Goal: Information Seeking & Learning: Learn about a topic

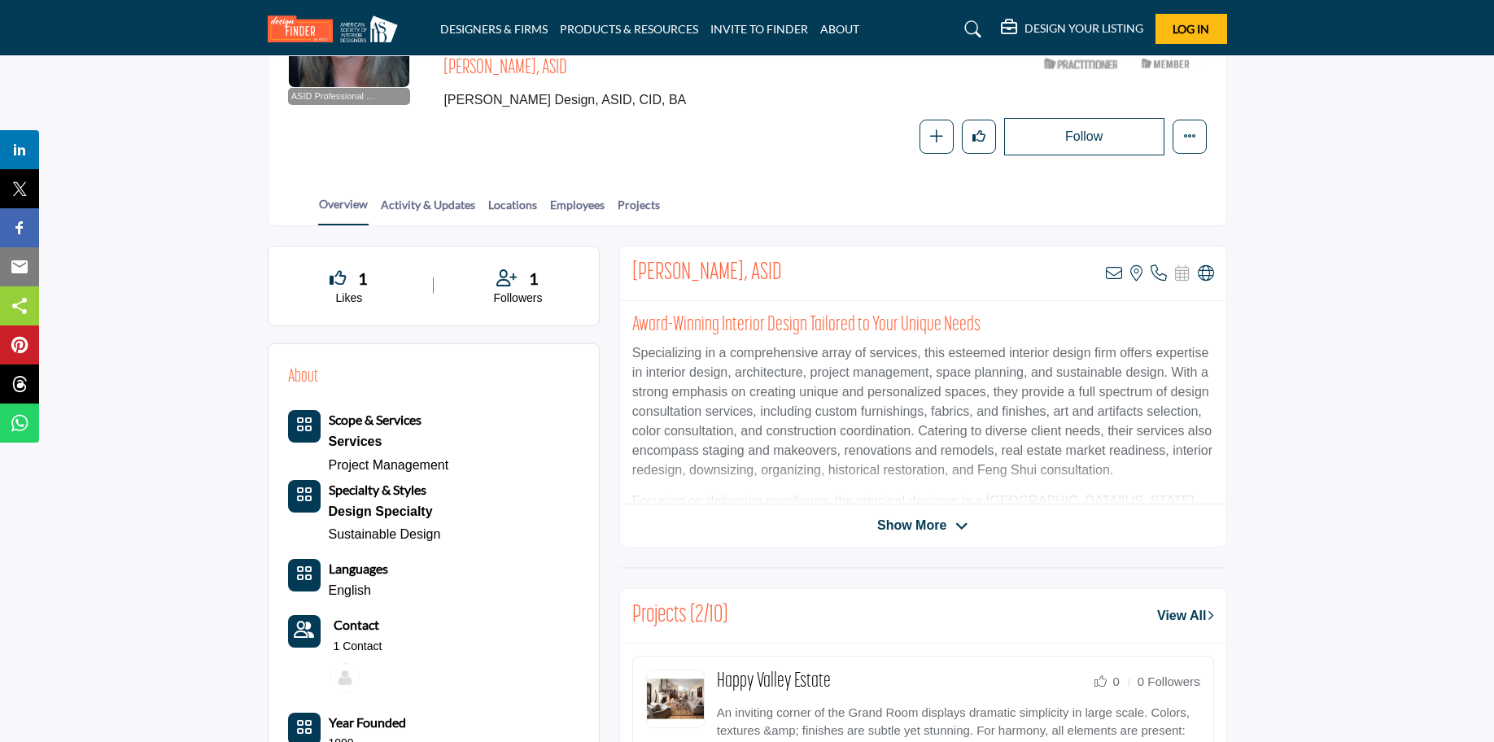
scroll to position [203, 0]
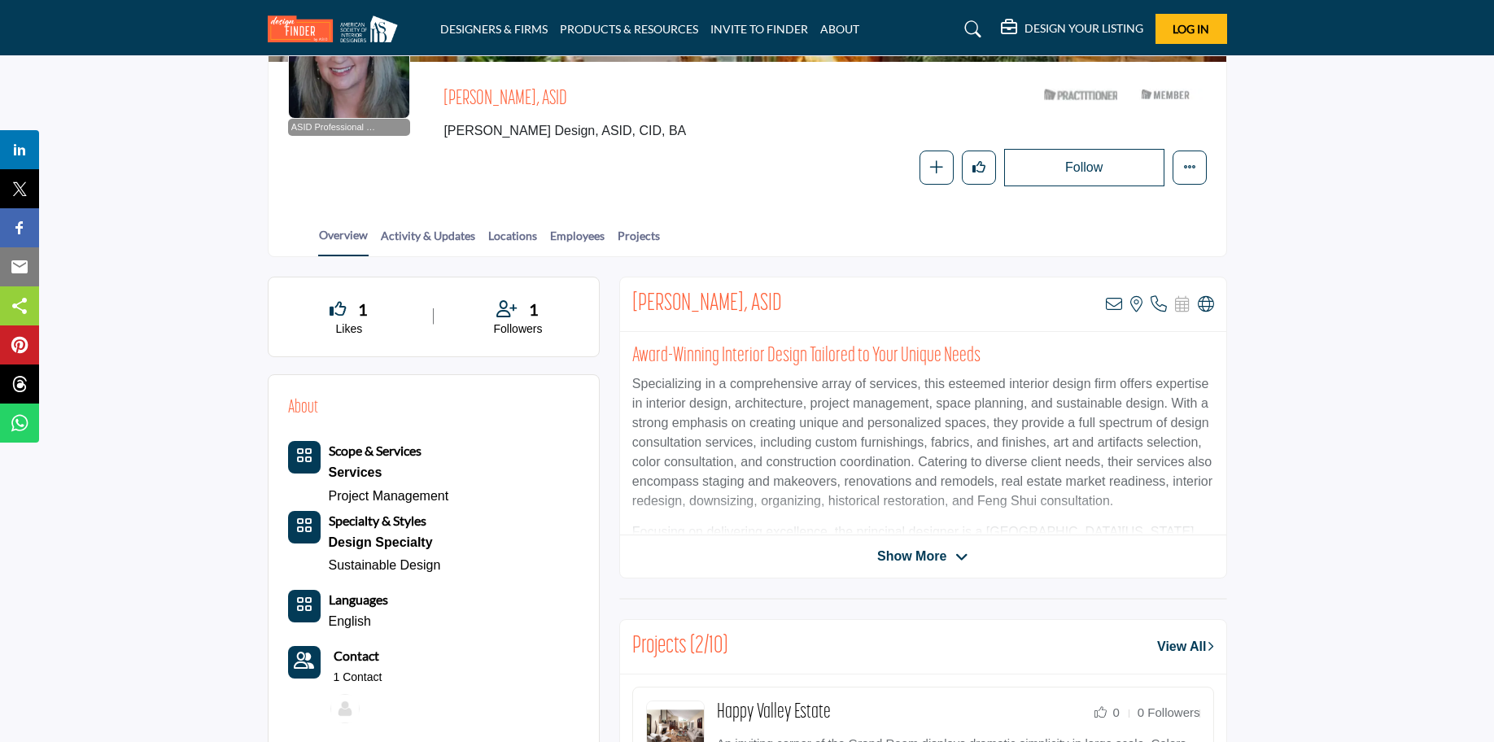
click at [946, 547] on span "Show More" at bounding box center [911, 557] width 69 height 20
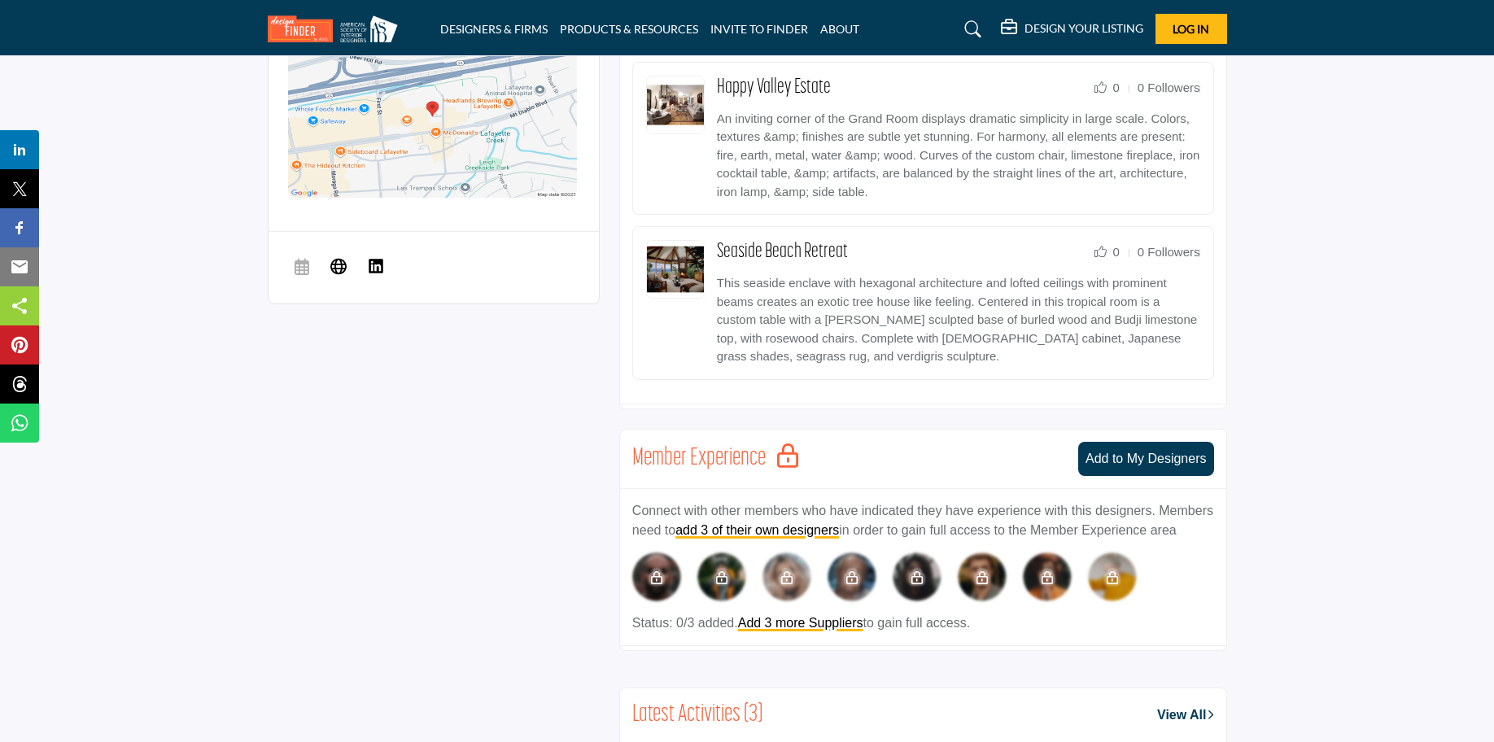
scroll to position [985, 0]
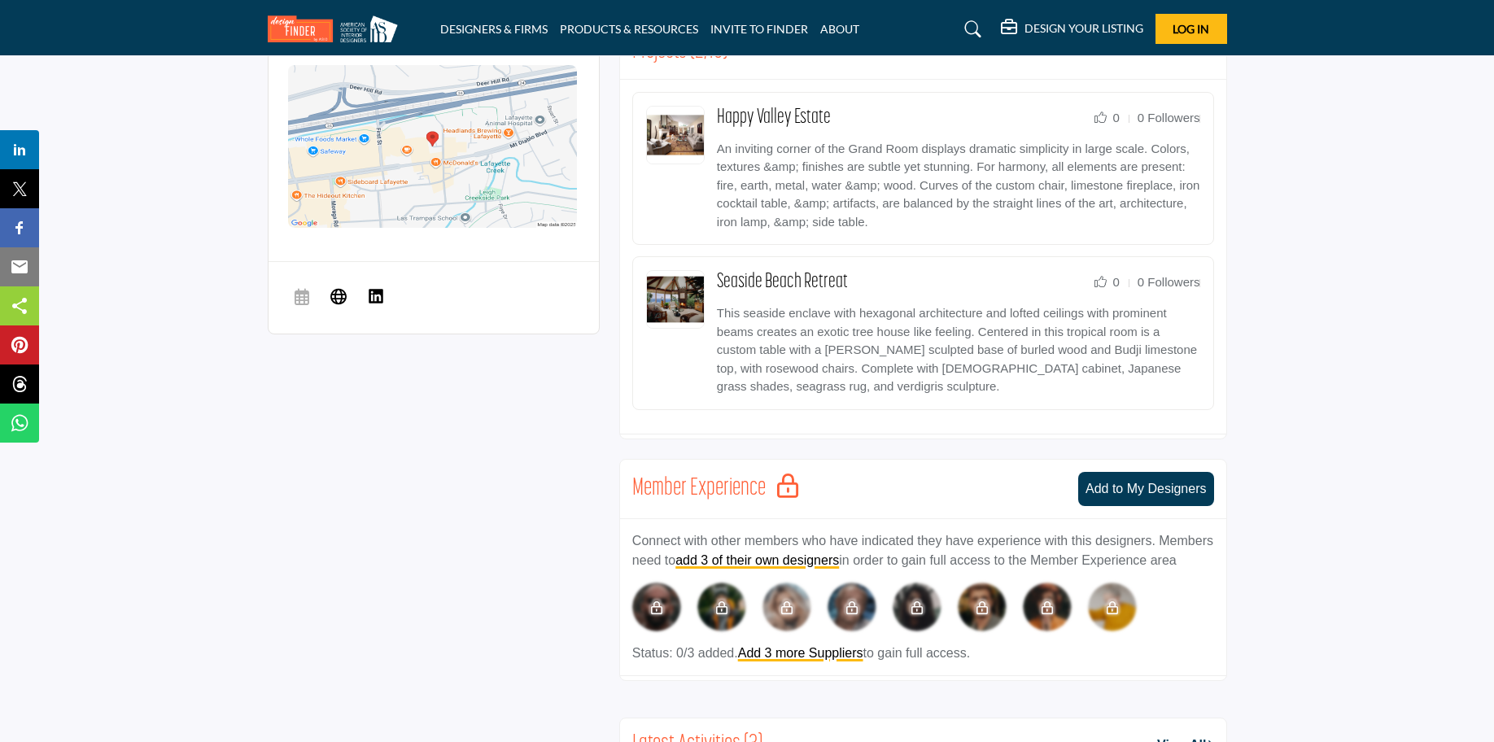
click at [1179, 62] on link "View All" at bounding box center [1185, 52] width 56 height 20
click at [1167, 62] on link "View All" at bounding box center [1185, 52] width 56 height 20
click at [1159, 58] on div "Projects (2/10) View All" at bounding box center [923, 52] width 606 height 55
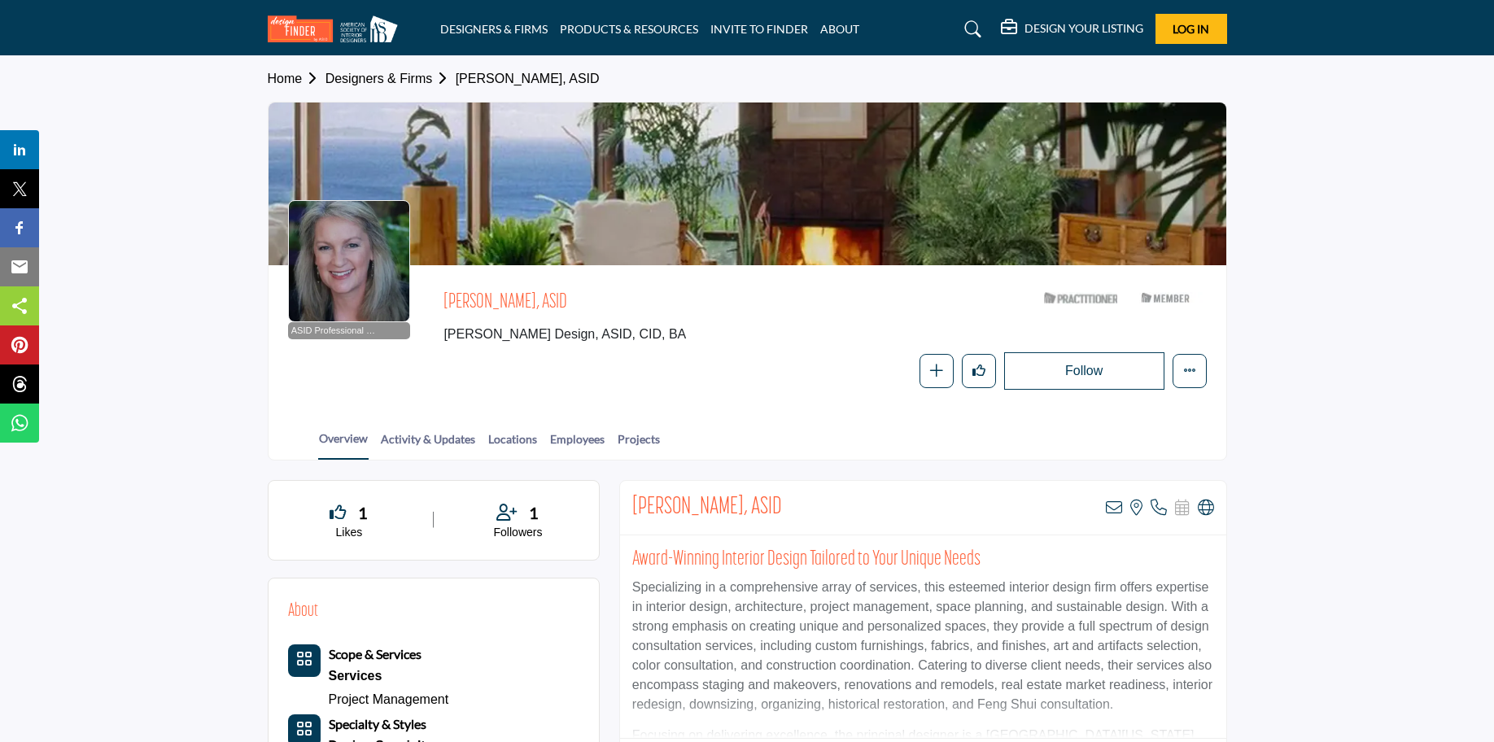
click at [452, 46] on nav "DESIGNERS & FIRMS PRODUCTS & RESOURCES INVITE TO FINDER ABOUT" at bounding box center [747, 28] width 1494 height 41
